Goal: Task Accomplishment & Management: Use online tool/utility

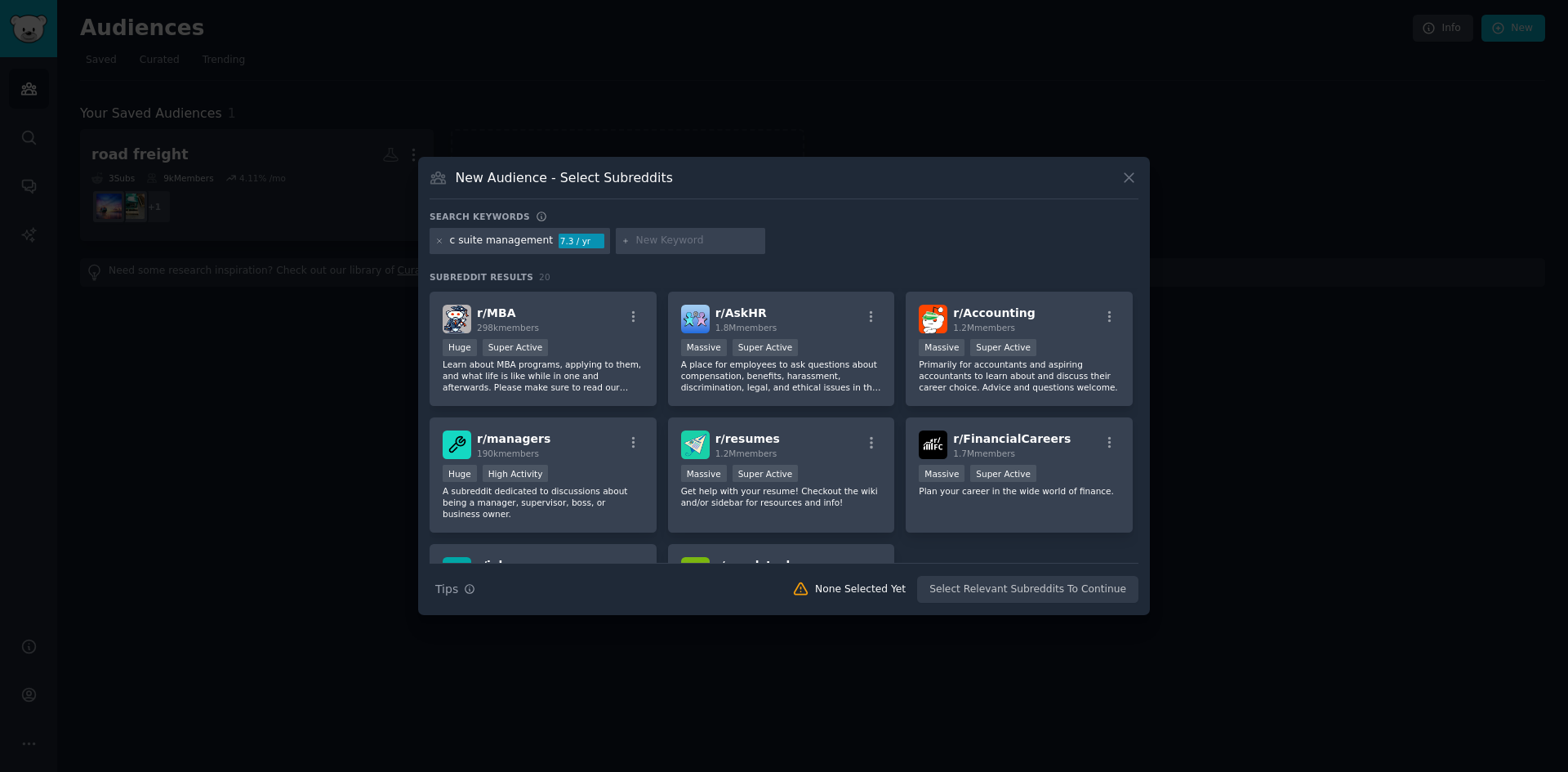
scroll to position [572, 0]
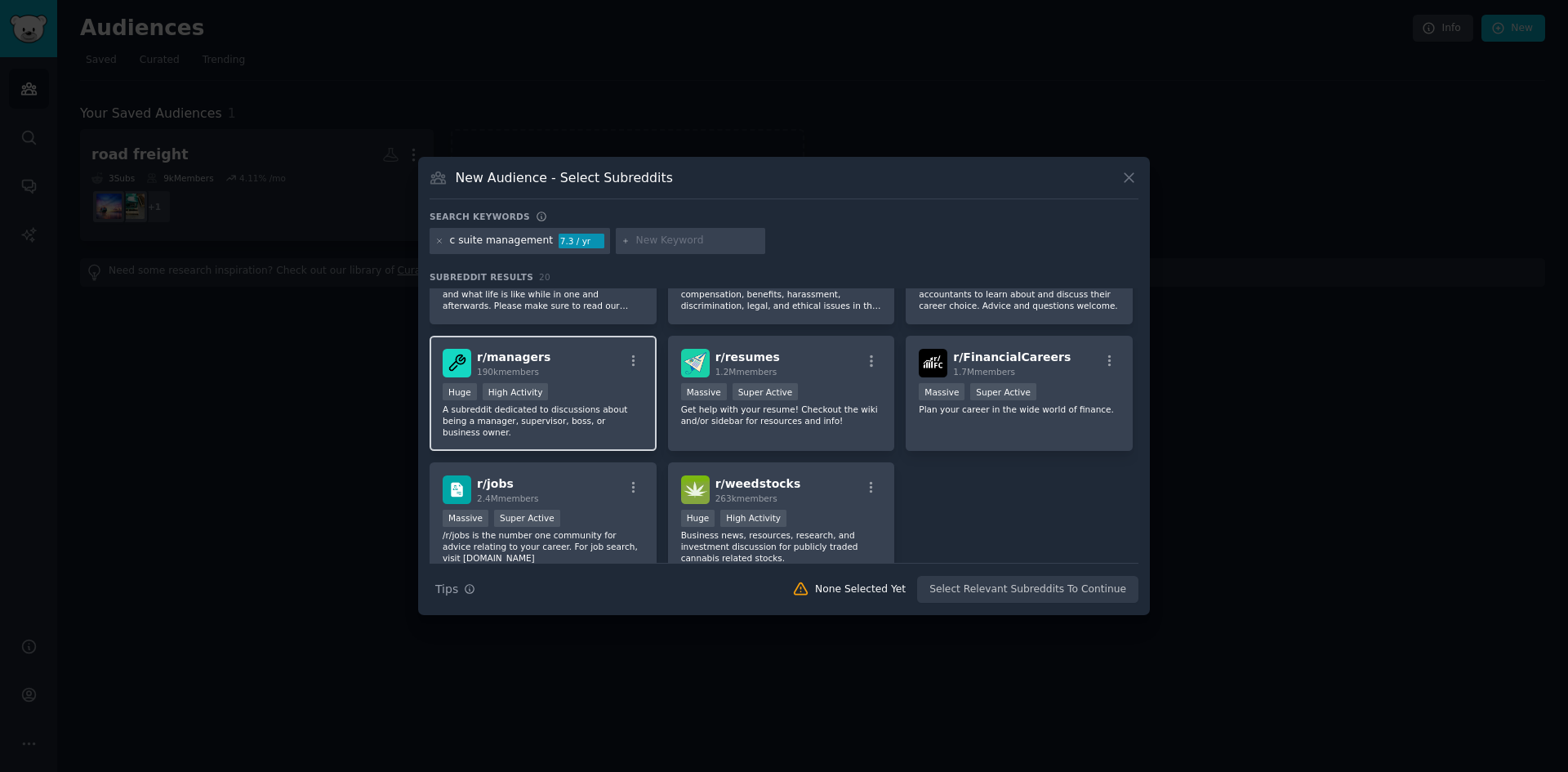
click at [611, 414] on p "A subreddit dedicated to discussions about being a manager, supervisor, boss, o…" at bounding box center [544, 420] width 201 height 34
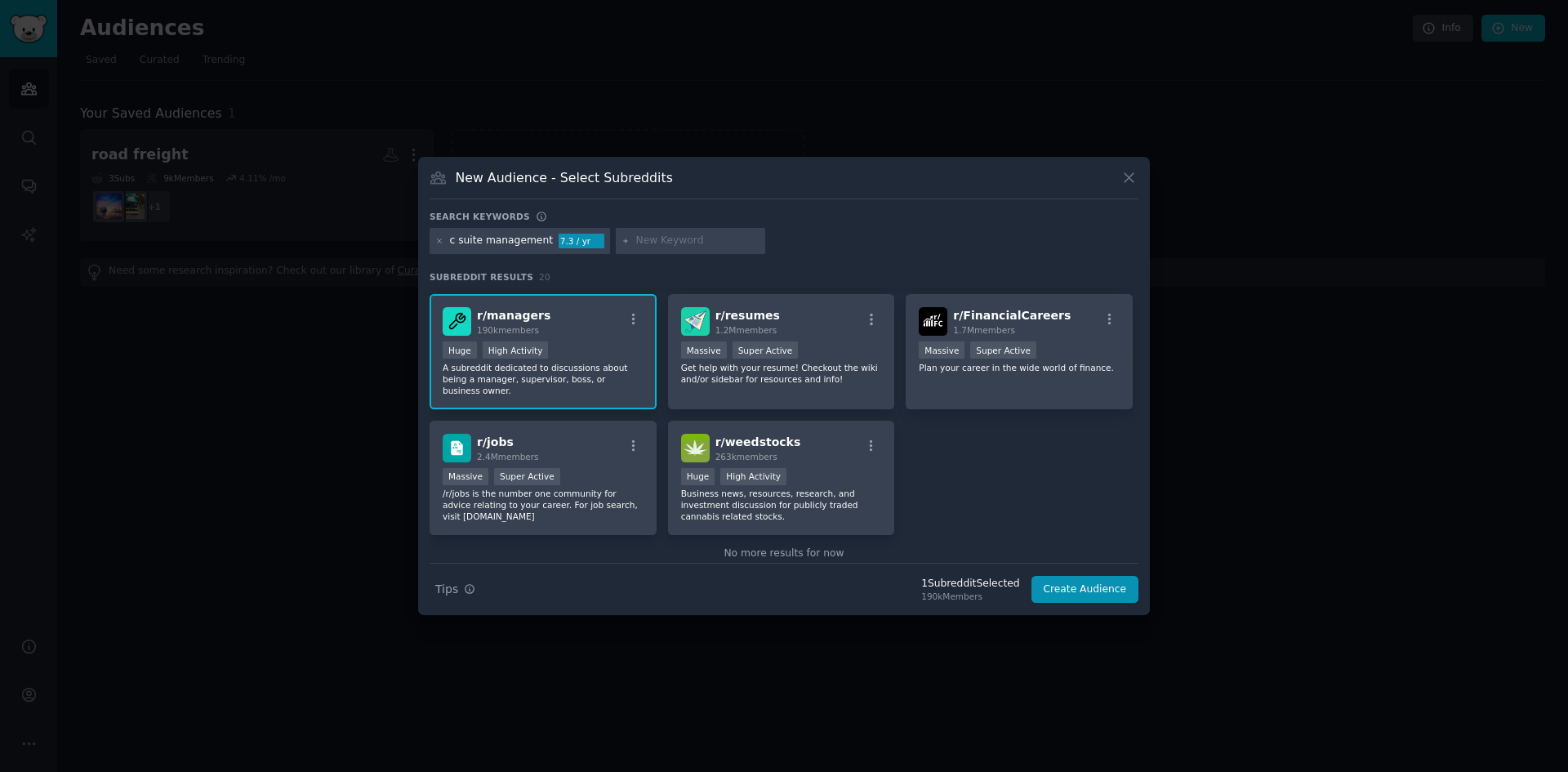
scroll to position [631, 0]
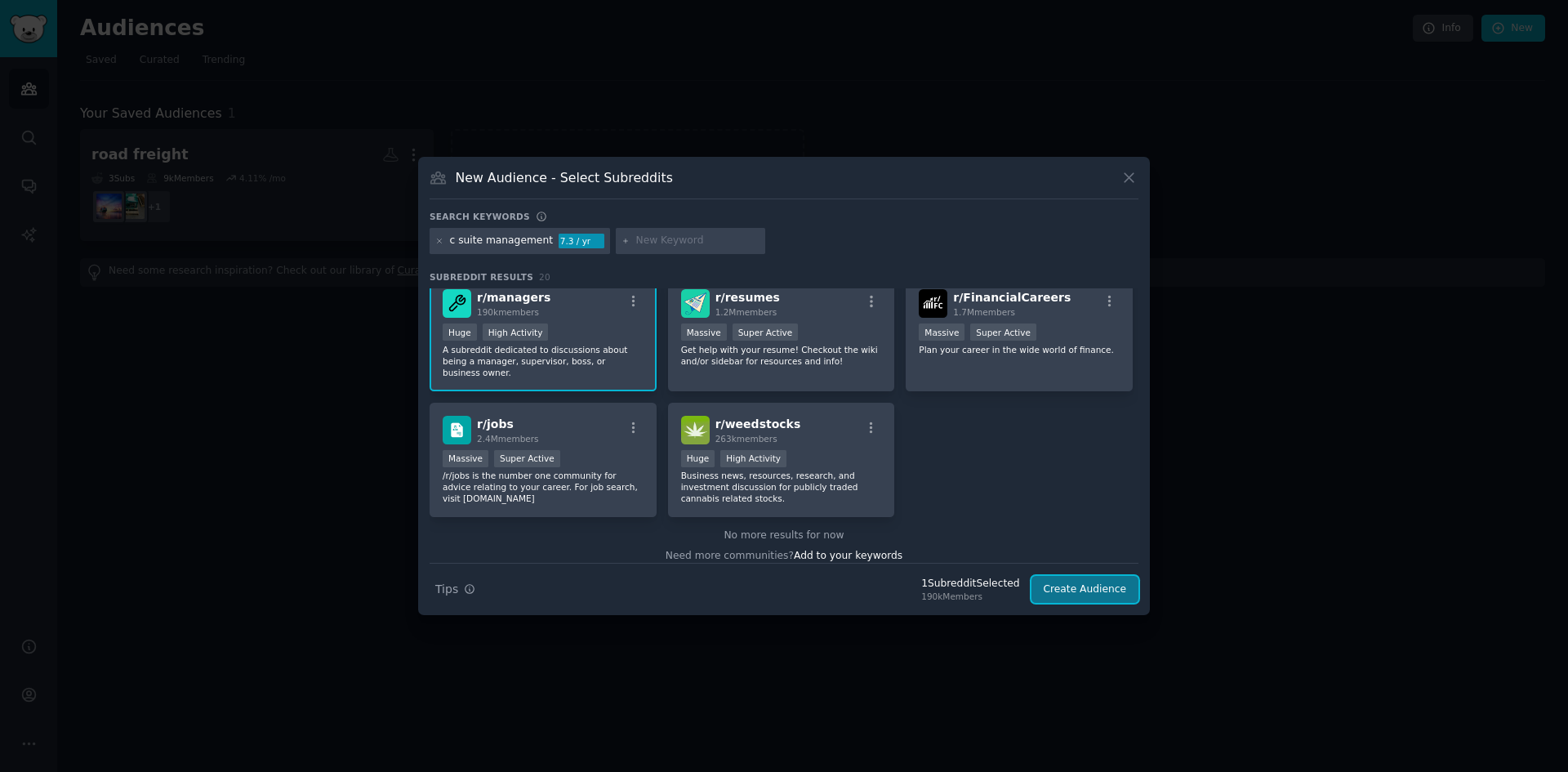
click at [1088, 586] on button "Create Audience" at bounding box center [1085, 589] width 108 height 27
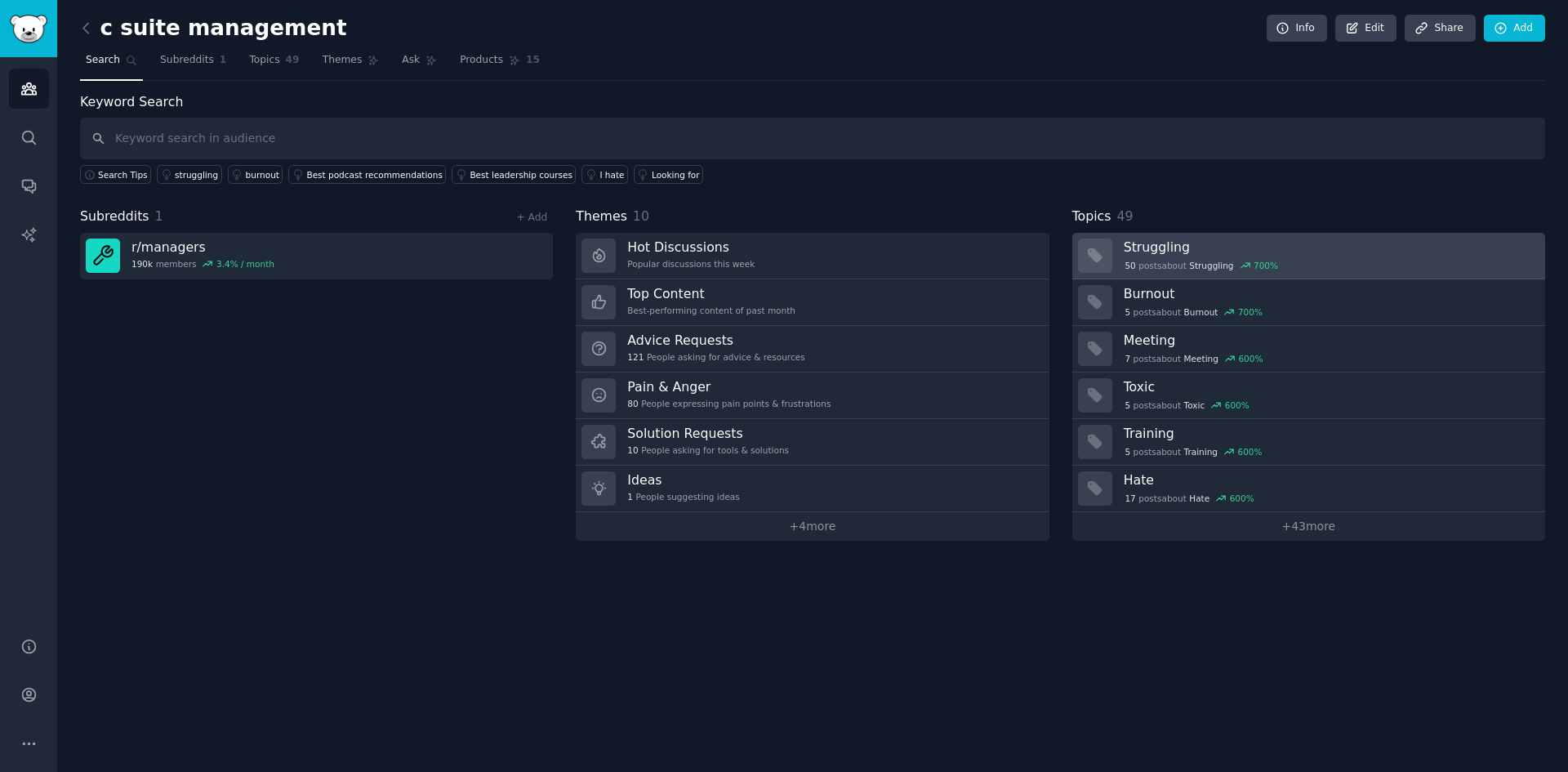
click at [1148, 235] on link "Struggling 50 post s about Struggling 700 %" at bounding box center [1309, 256] width 473 height 47
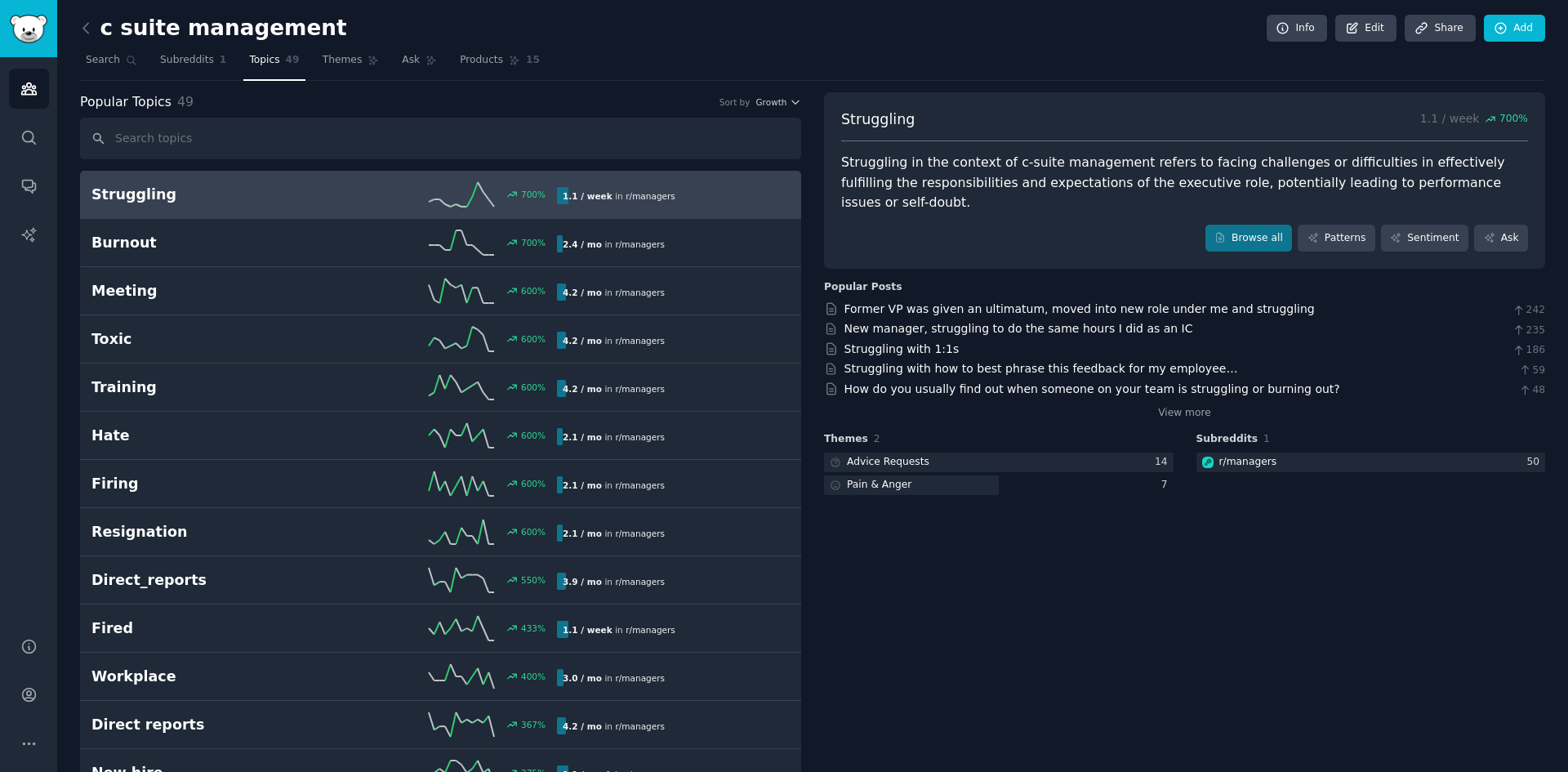
click at [1312, 167] on div "Struggling in the context of c-suite management refers to facing challenges or …" at bounding box center [1185, 183] width 687 height 61
click at [172, 69] on link "Subreddits 1" at bounding box center [193, 64] width 77 height 33
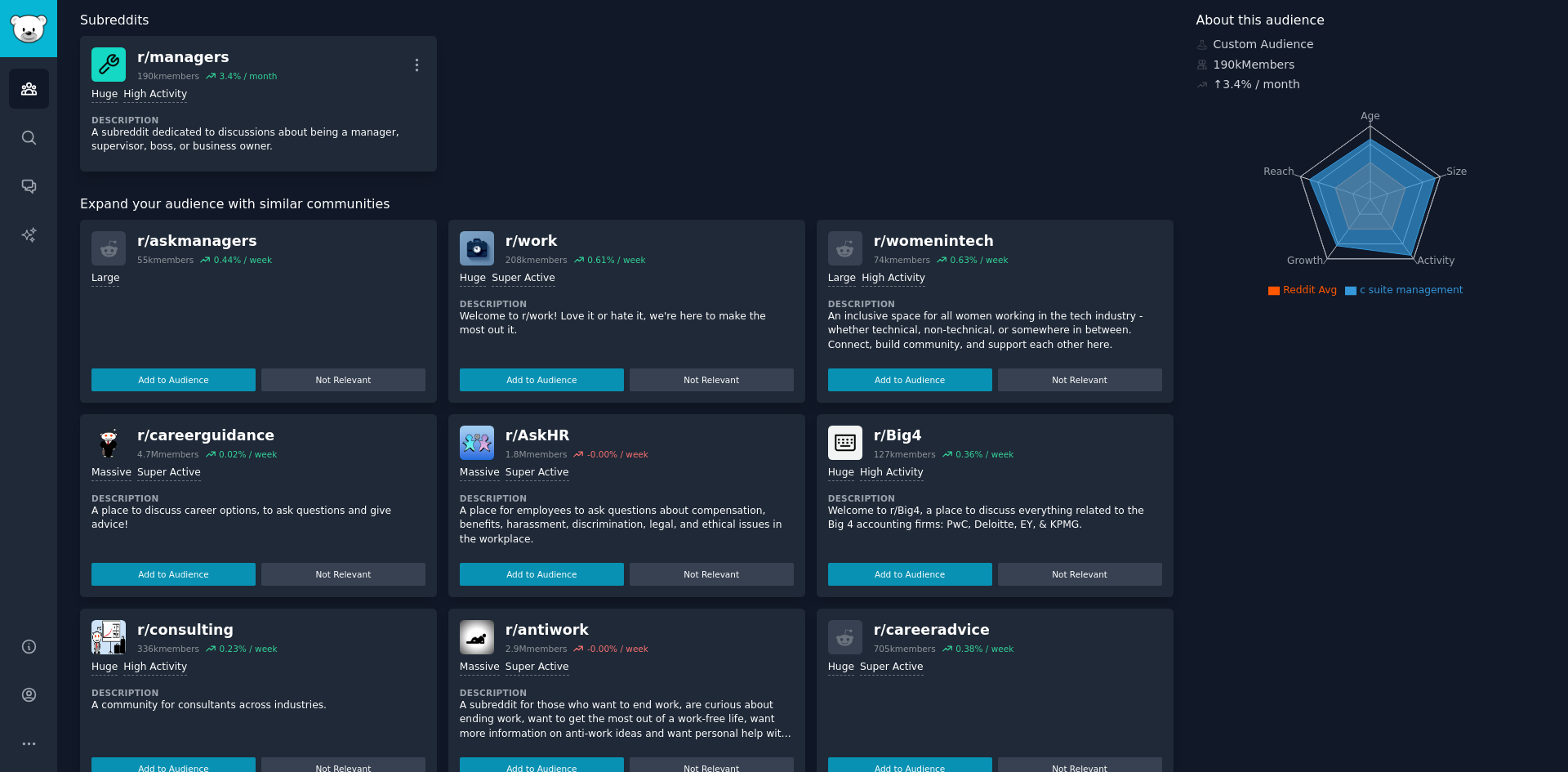
scroll to position [319, 0]
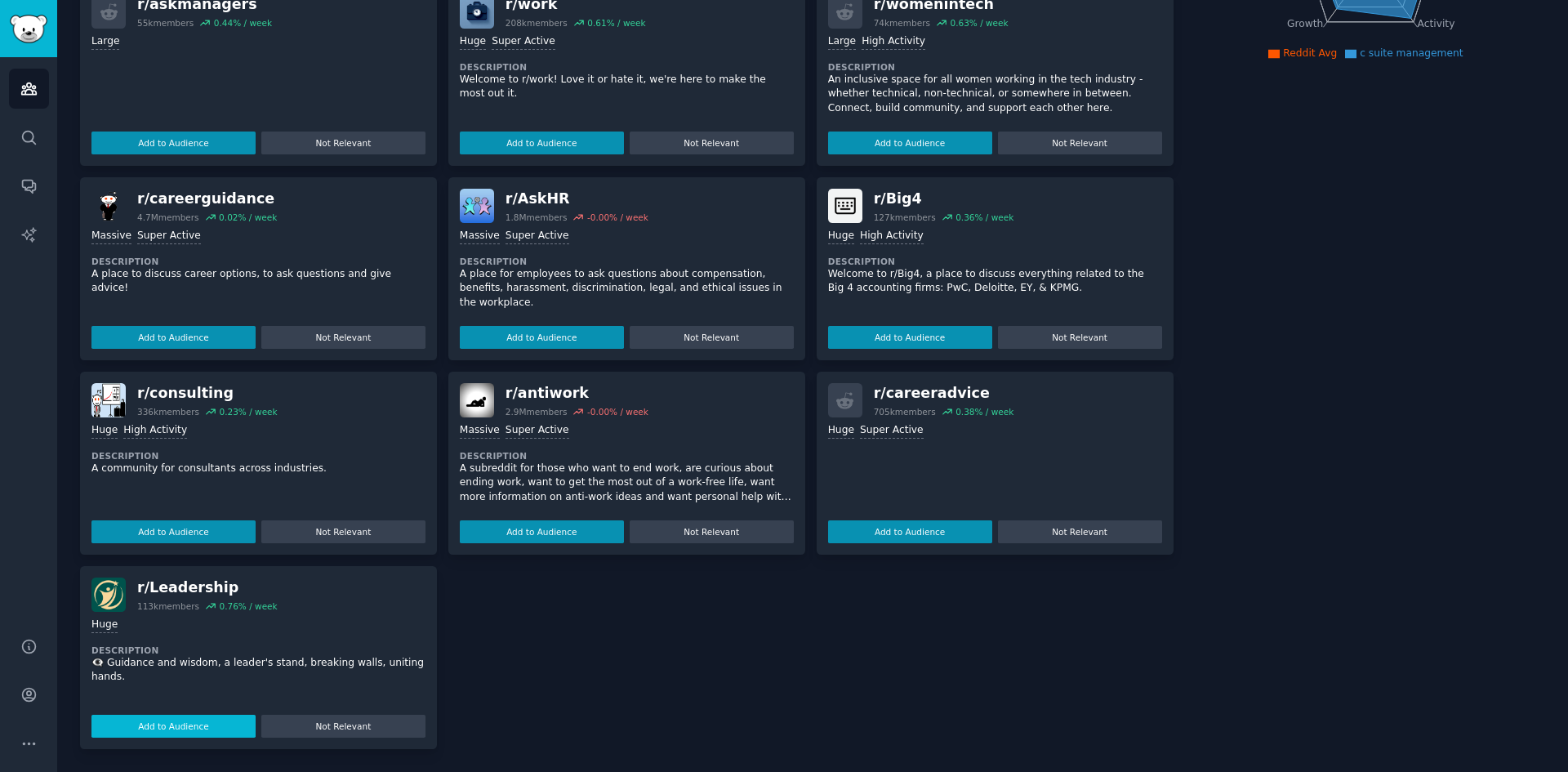
click at [176, 724] on button "Add to Audience" at bounding box center [174, 725] width 164 height 22
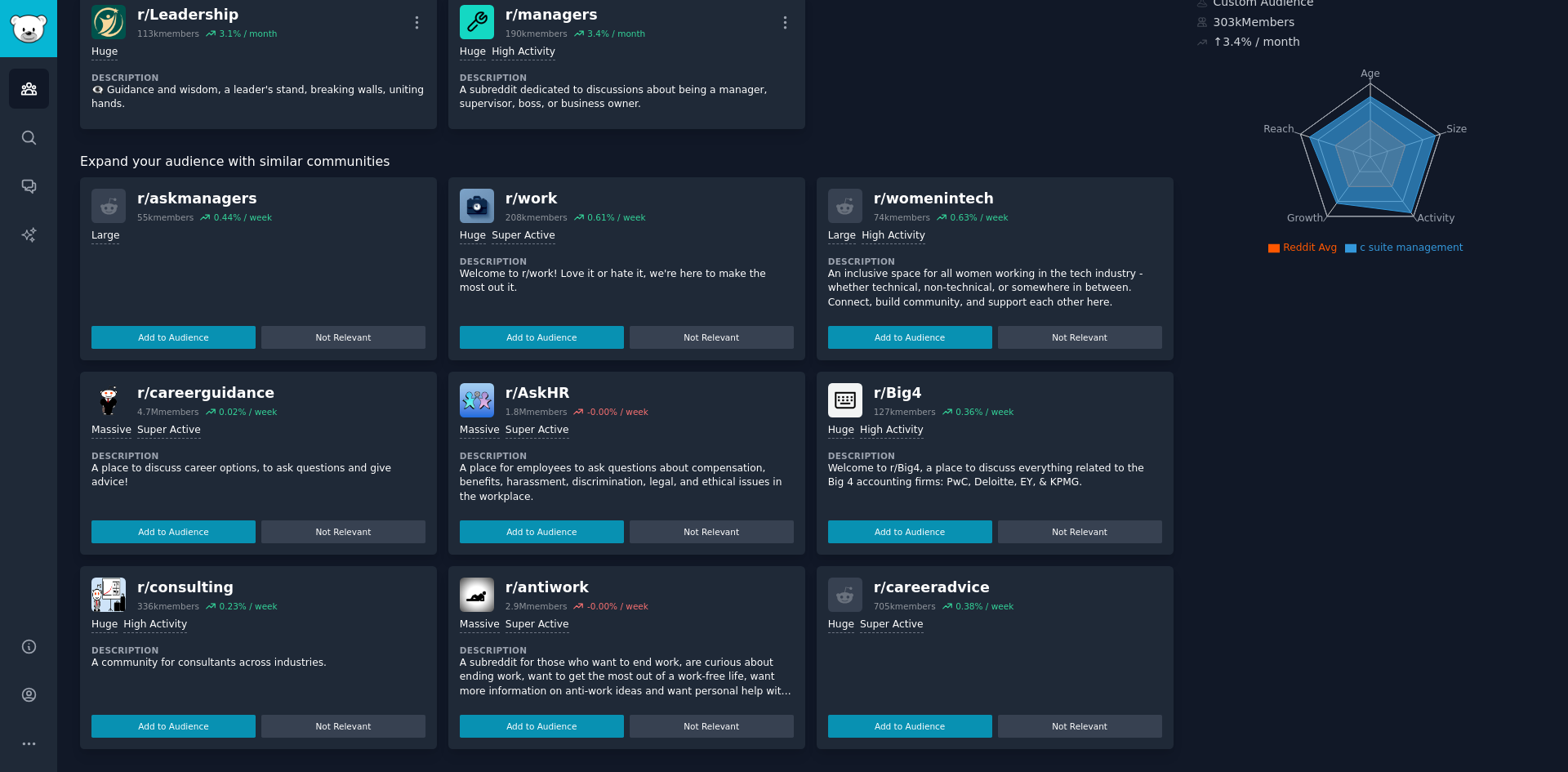
scroll to position [0, 0]
